Goal: Check status: Check status

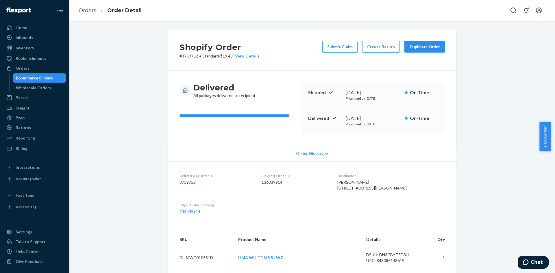
click at [35, 75] on div "Ecommerce Orders" at bounding box center [34, 78] width 37 height 6
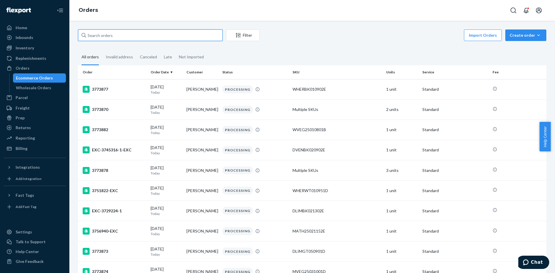
click at [139, 35] on input "text" at bounding box center [150, 35] width 144 height 12
paste input "3773048"
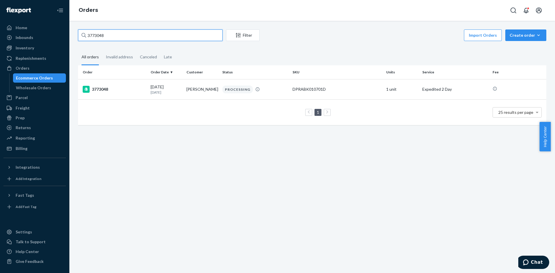
type input "3773048"
click at [137, 85] on td "3773048" at bounding box center [113, 89] width 70 height 20
